Goal: Find specific page/section: Find specific page/section

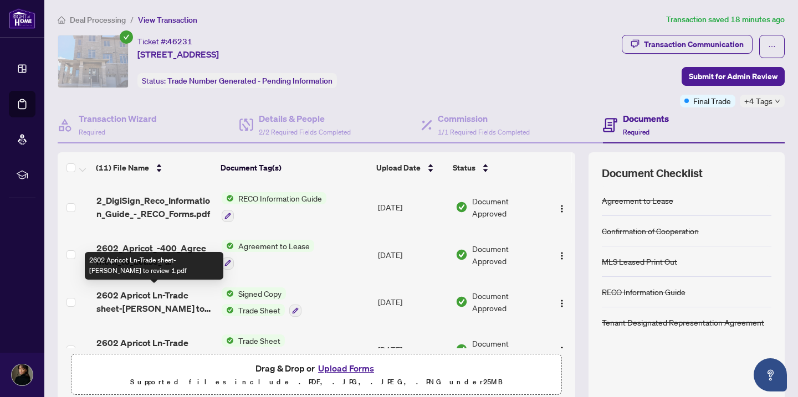
click at [166, 294] on span "2602 Apricot Ln-Trade sheet-[PERSON_NAME] to review 1.pdf" at bounding box center [154, 302] width 116 height 27
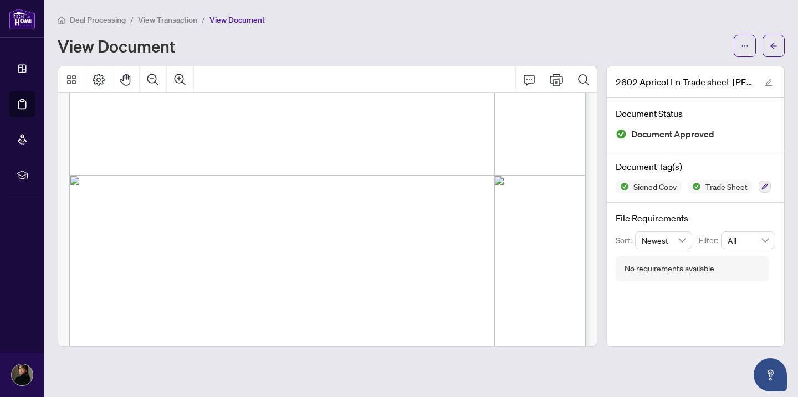
scroll to position [384, 0]
click at [779, 50] on button "button" at bounding box center [774, 46] width 22 height 22
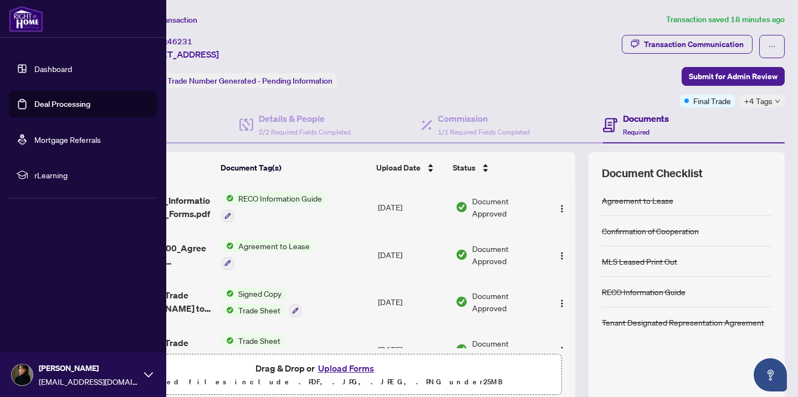
click at [35, 66] on link "Dashboard" at bounding box center [53, 69] width 38 height 10
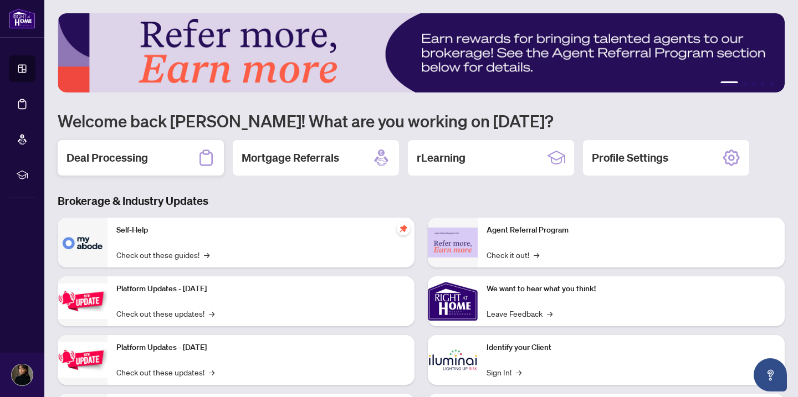
click at [185, 157] on div "Deal Processing" at bounding box center [141, 157] width 166 height 35
